Goal: Information Seeking & Learning: Check status

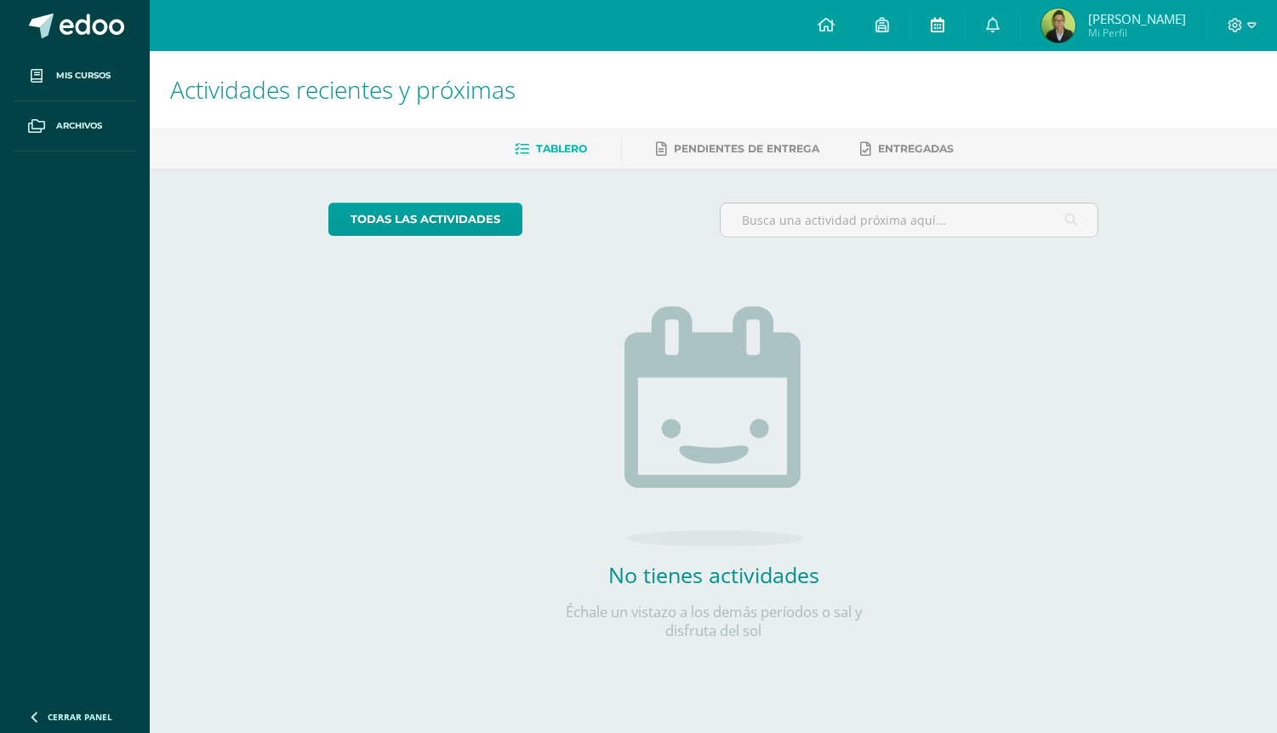
click at [941, 27] on icon at bounding box center [938, 24] width 14 height 15
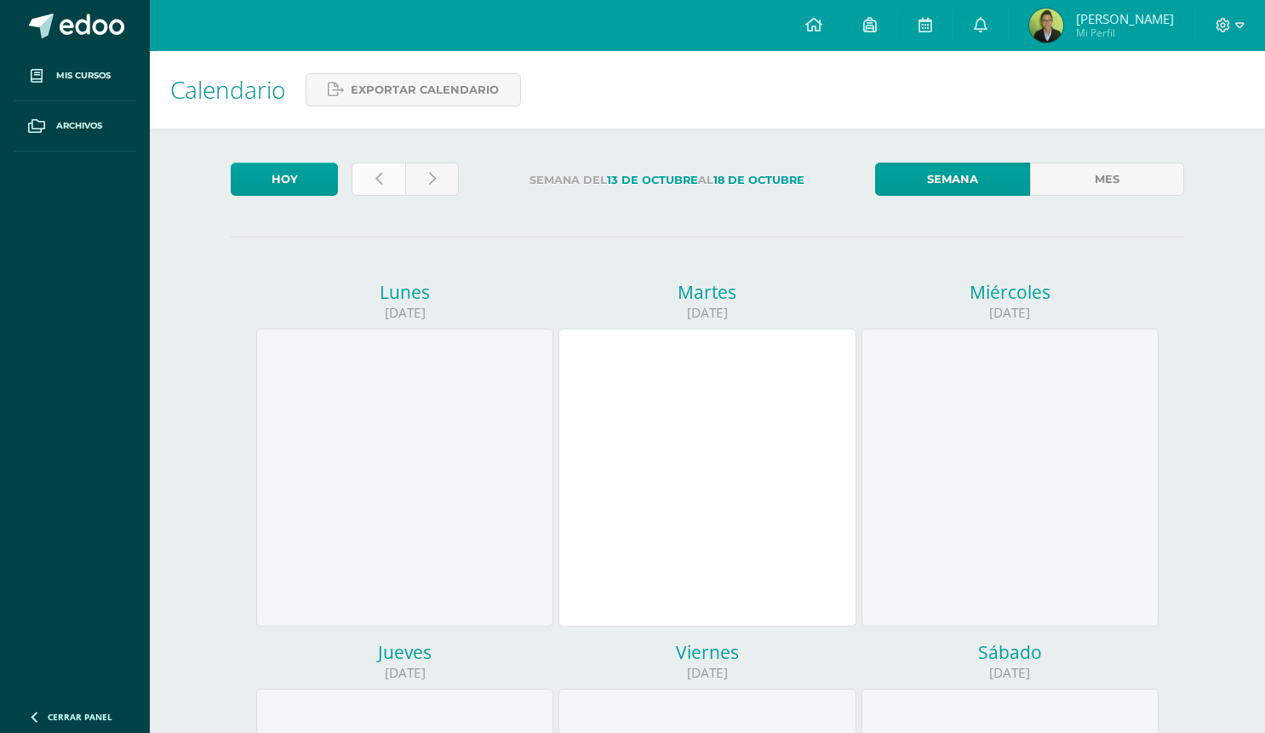
click at [380, 176] on icon at bounding box center [378, 179] width 7 height 14
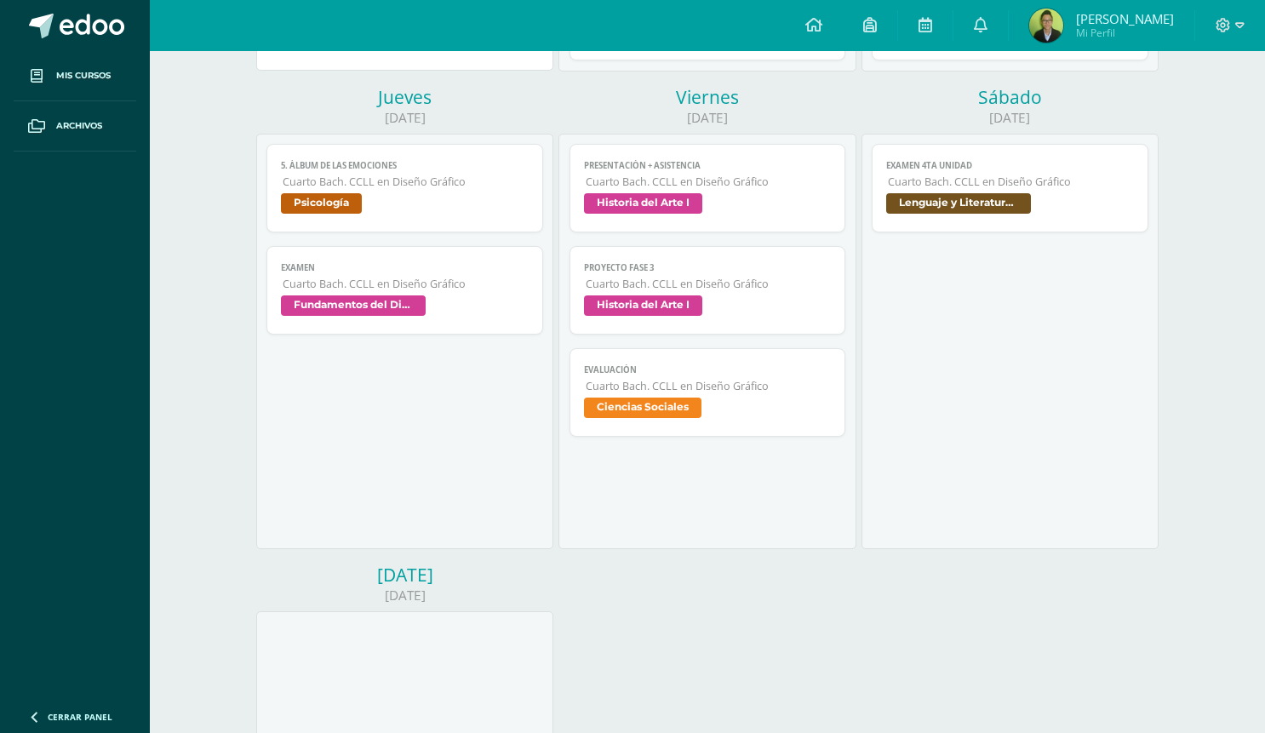
scroll to position [529, 0]
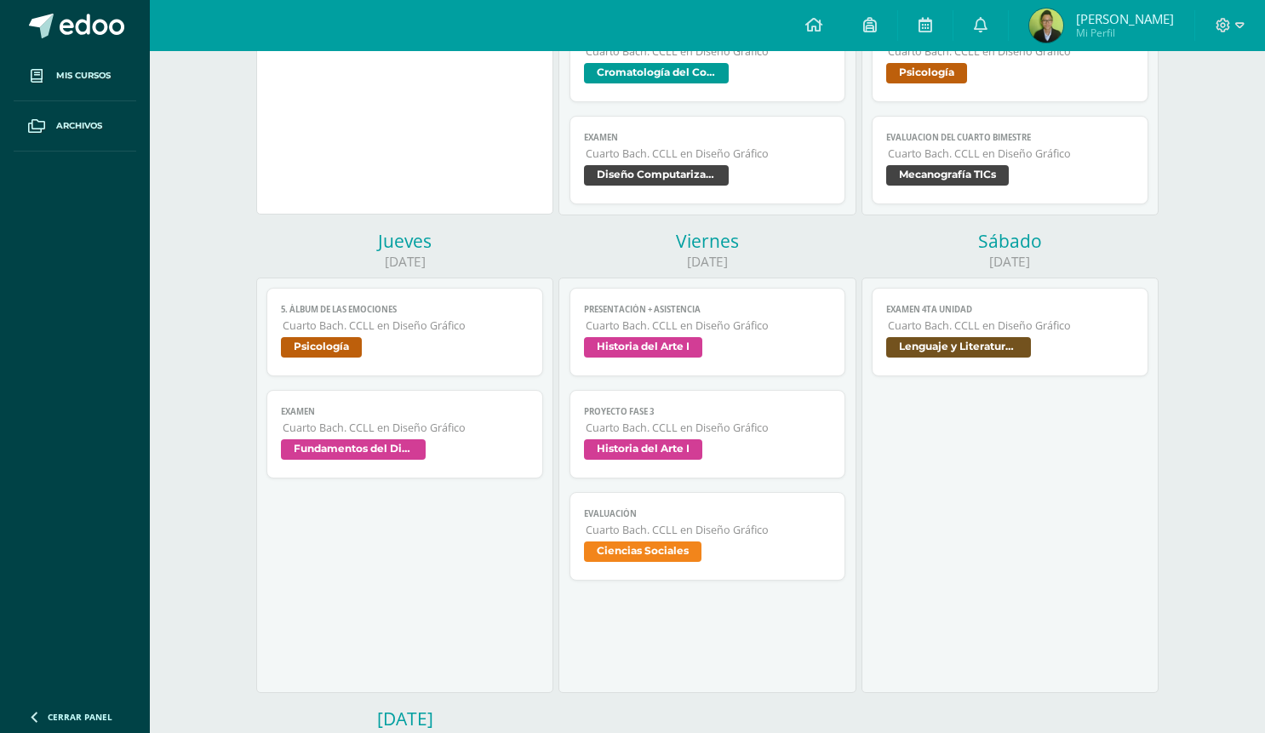
click at [451, 442] on span "Fundamentos del Diseño" at bounding box center [405, 451] width 248 height 25
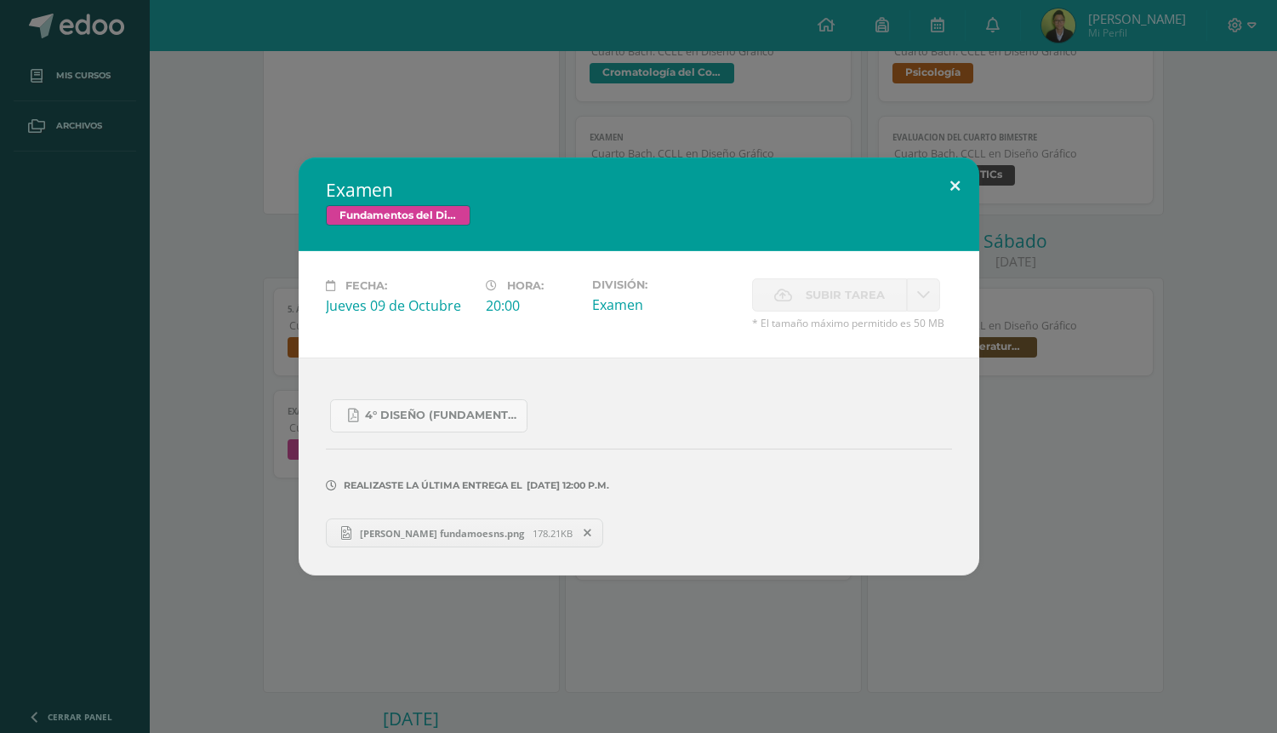
click at [957, 180] on button at bounding box center [955, 186] width 49 height 58
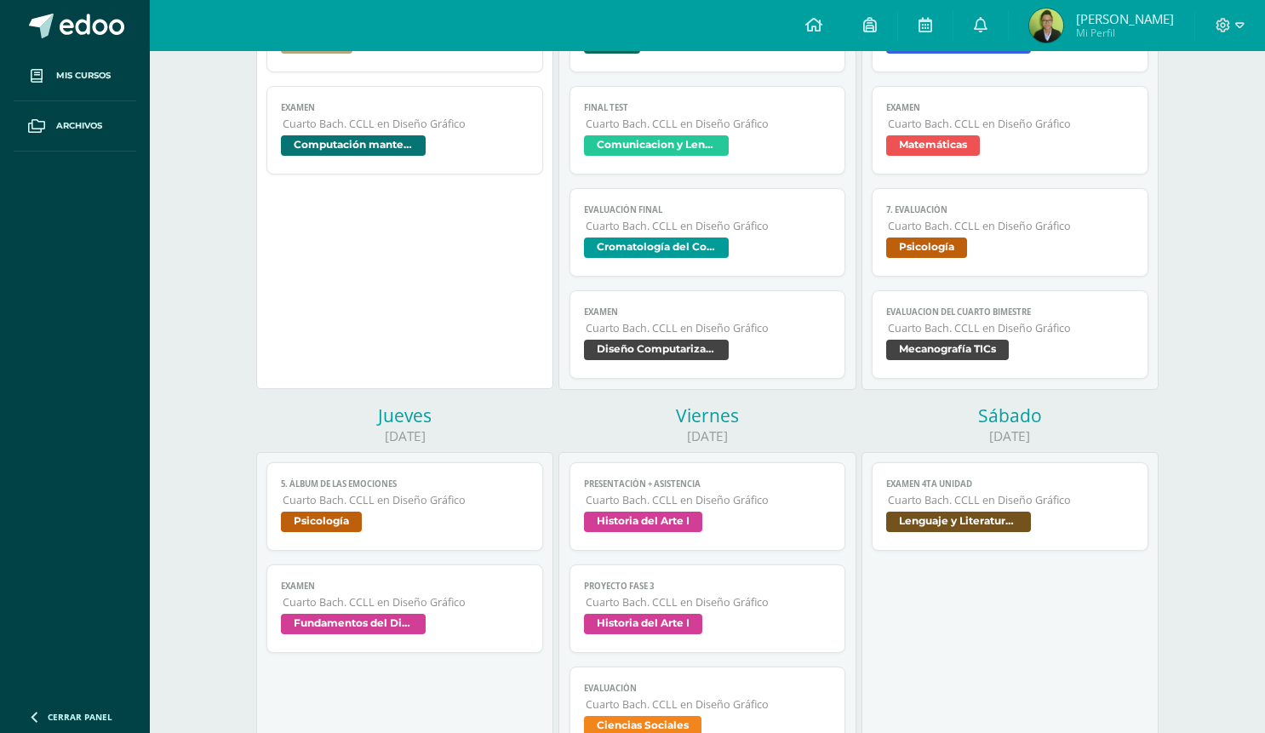
scroll to position [346, 0]
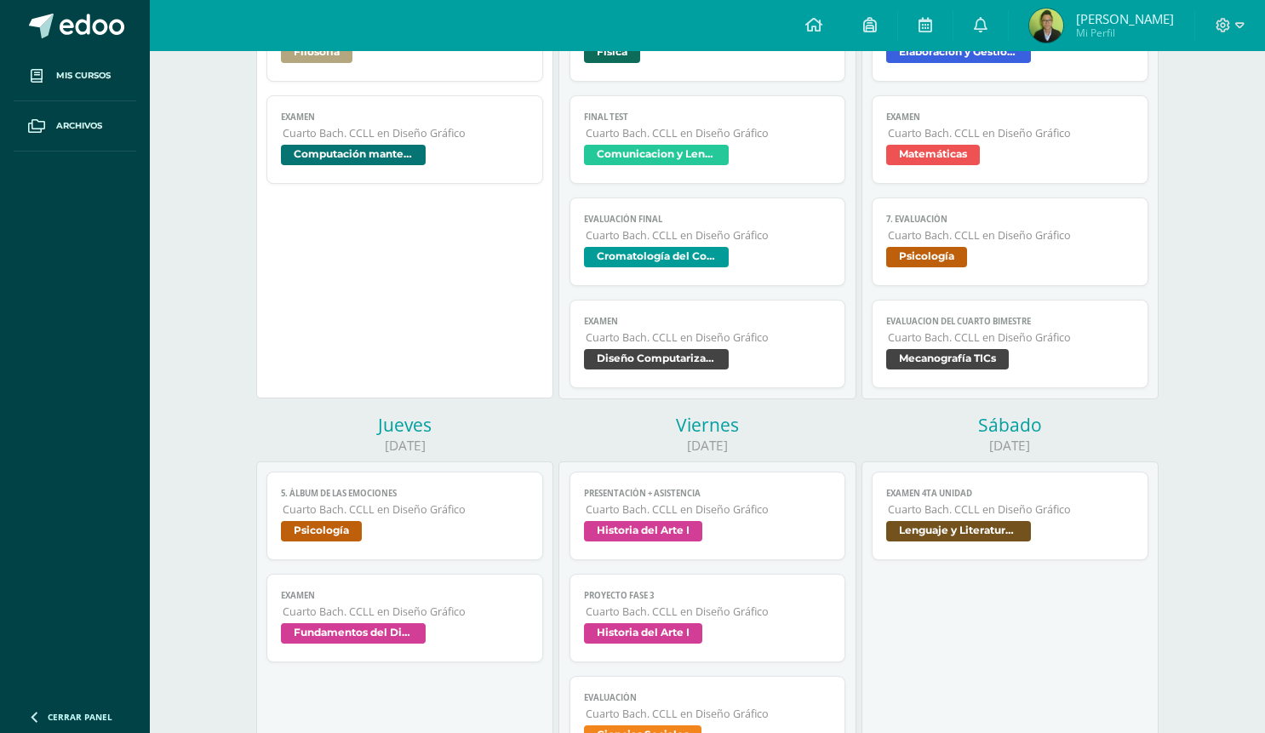
click at [740, 350] on span "Diseño Computarizado" at bounding box center [708, 361] width 248 height 25
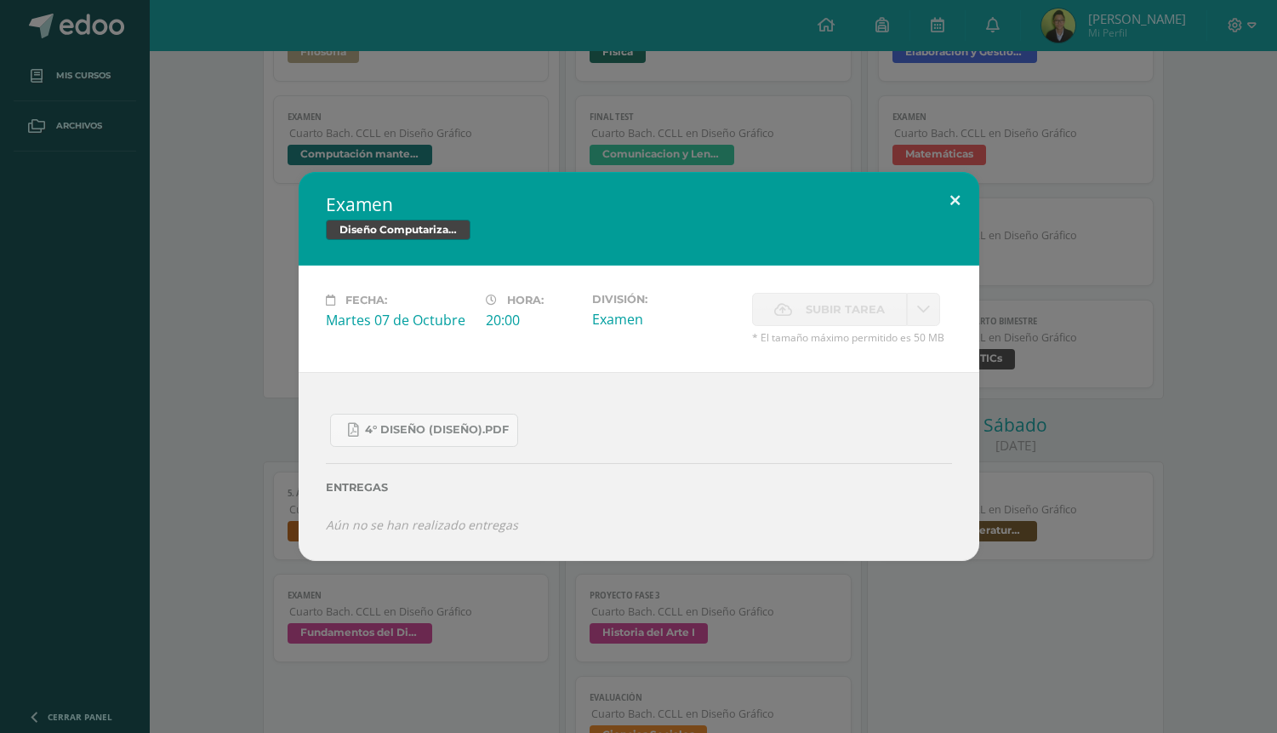
click at [952, 193] on button at bounding box center [955, 201] width 49 height 58
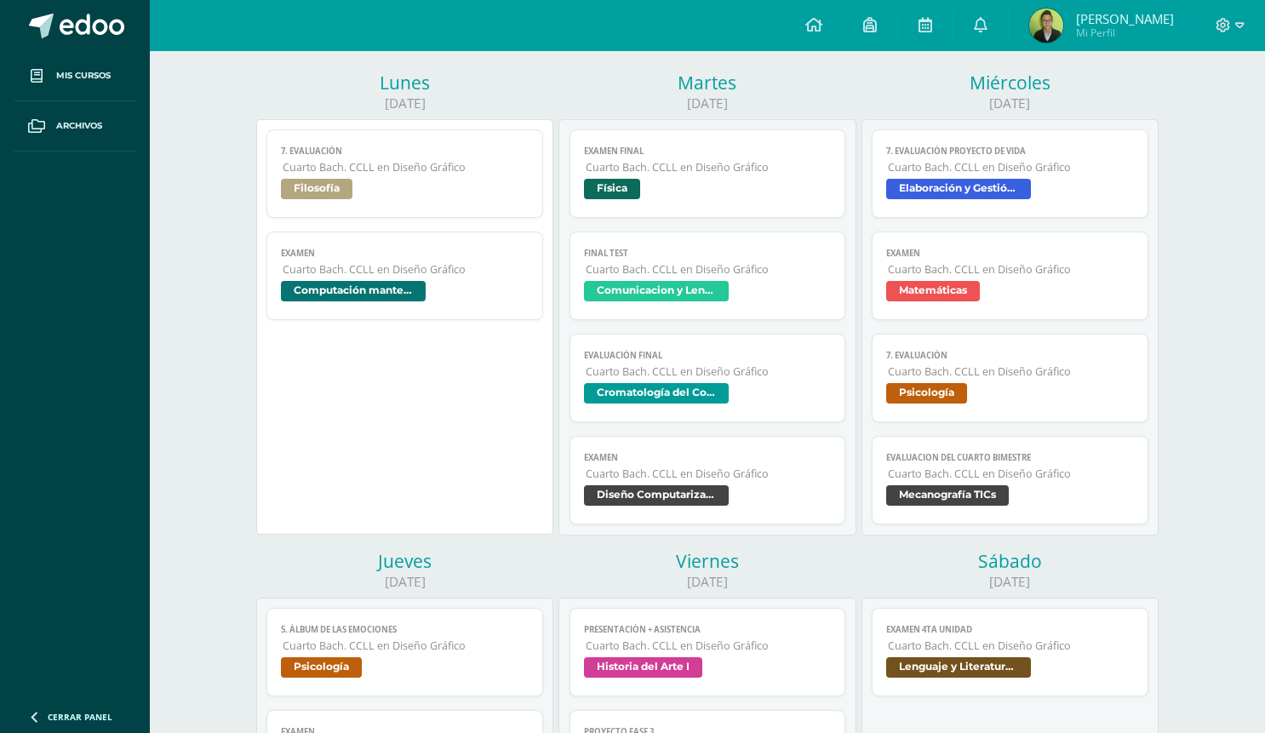
scroll to position [12, 0]
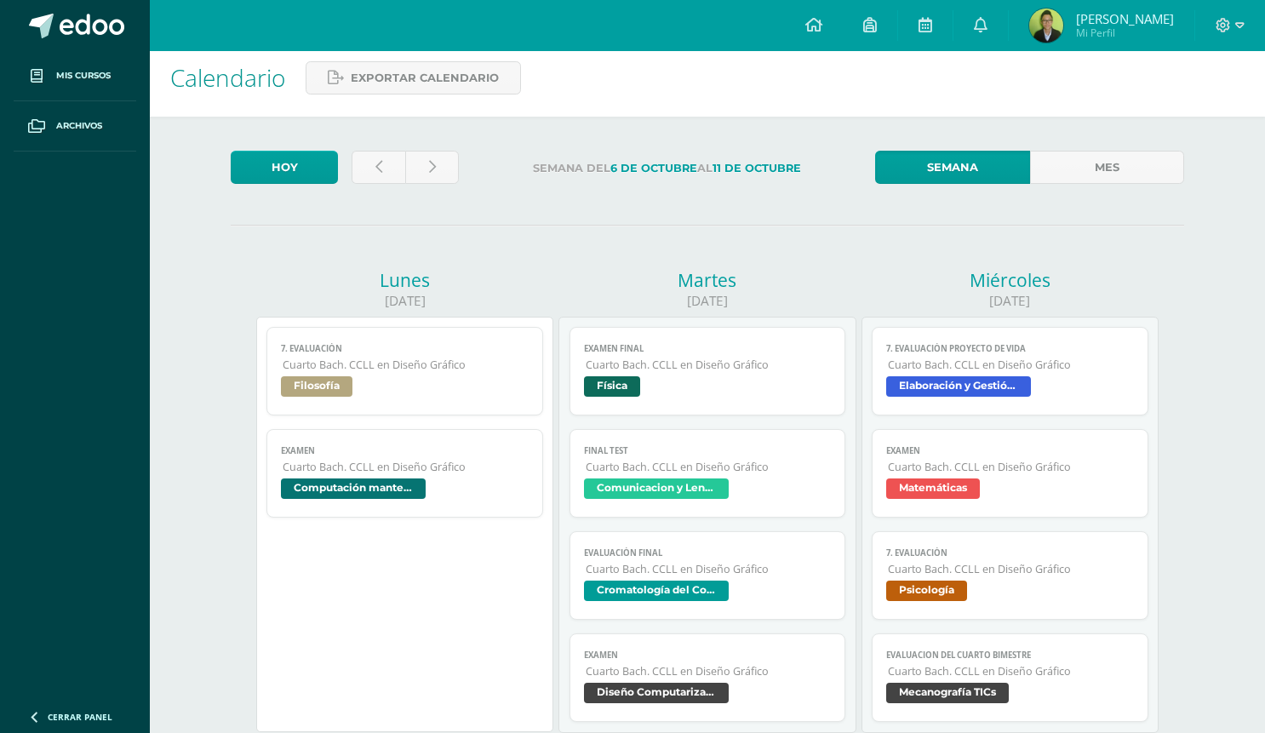
click at [459, 496] on span "Computación mantenimiento y reparación de Computadoras" at bounding box center [405, 490] width 248 height 25
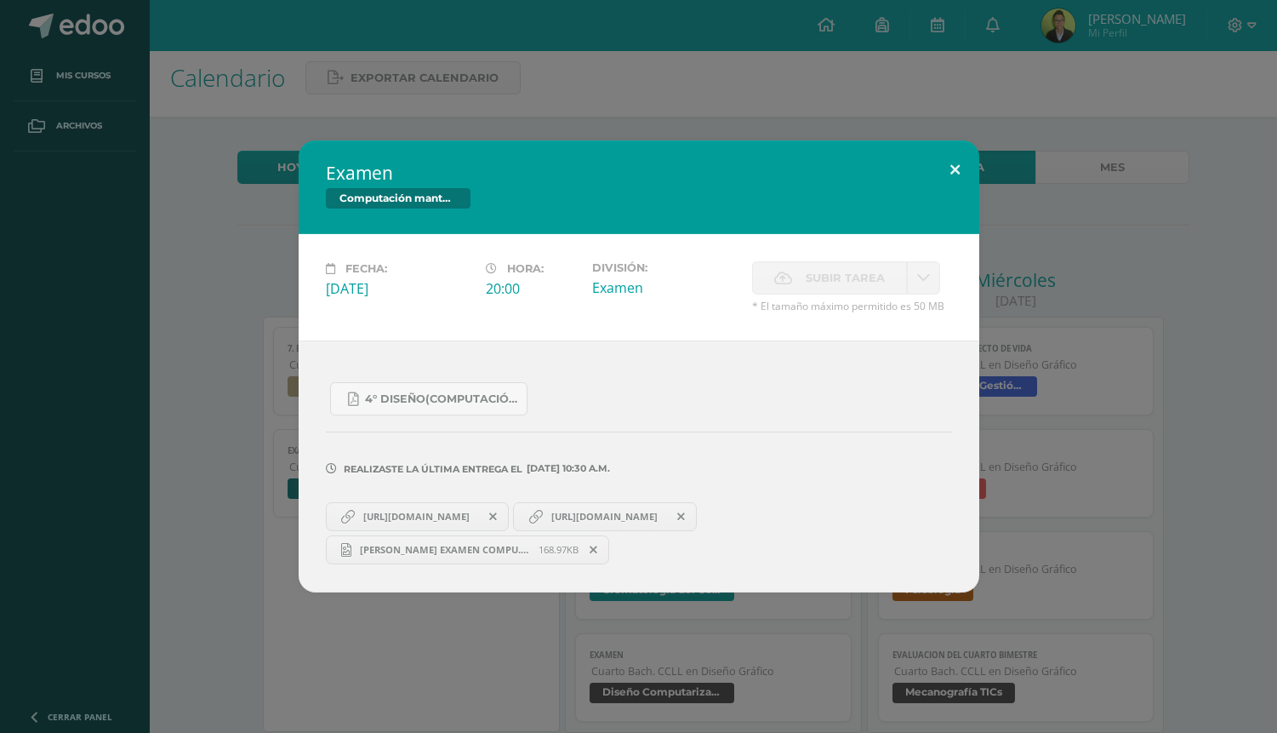
click at [960, 165] on button at bounding box center [955, 169] width 49 height 58
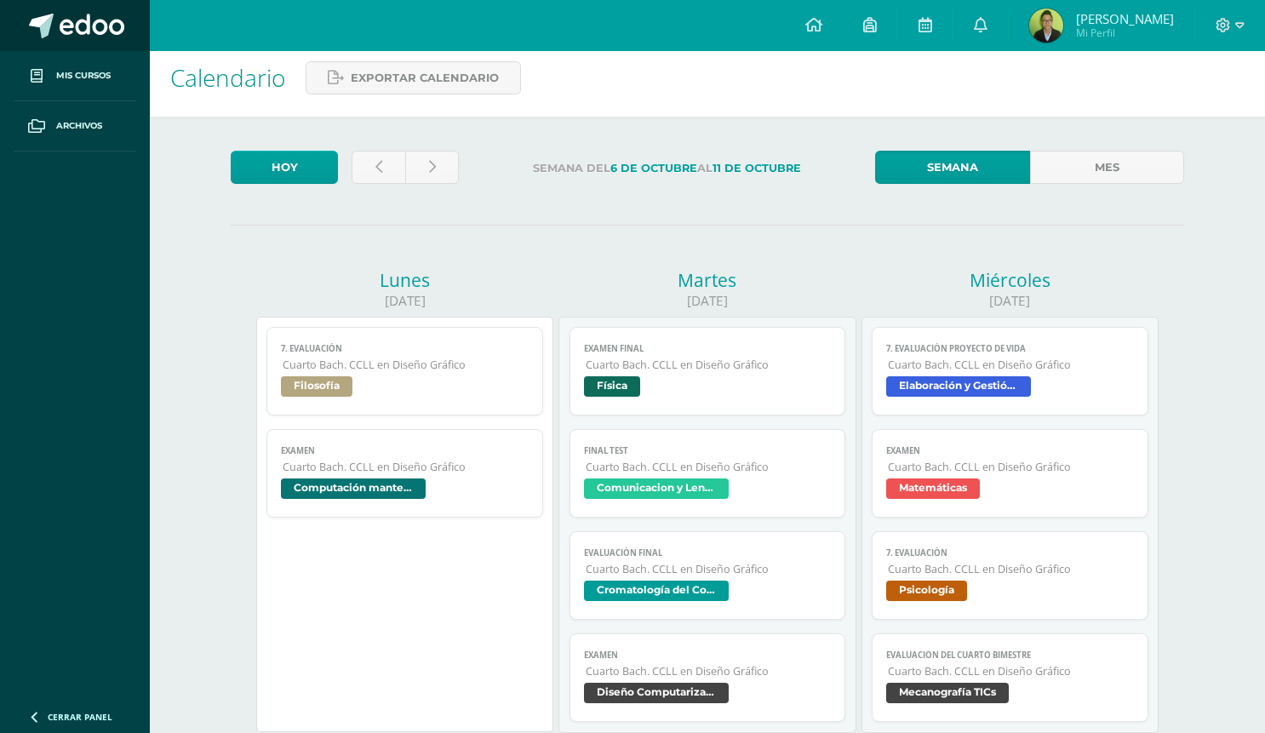
click at [90, 26] on span at bounding box center [92, 27] width 65 height 26
